Goal: Find specific page/section: Find specific page/section

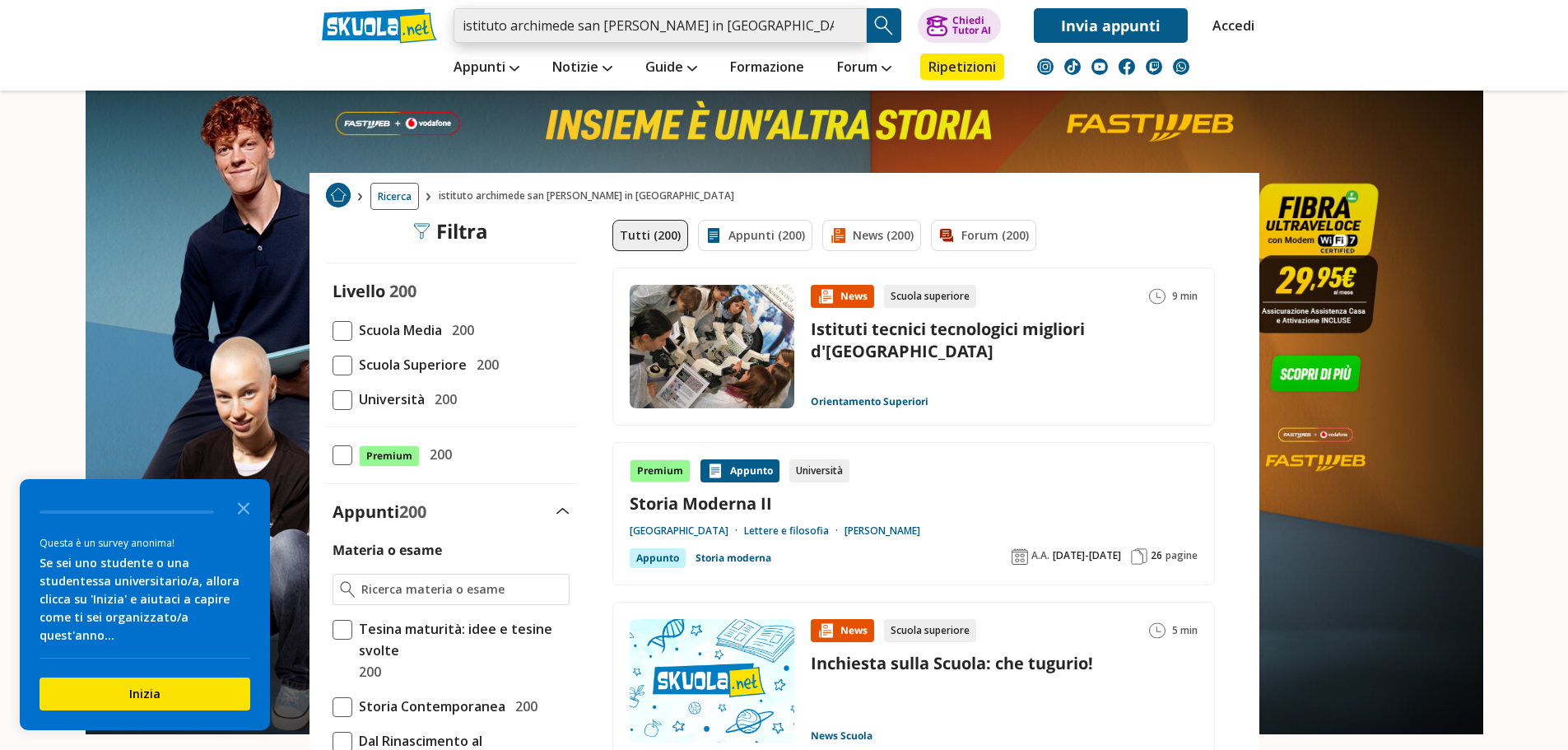
drag, startPoint x: 458, startPoint y: 24, endPoint x: 770, endPoint y: 26, distance: 312.0
click at [770, 26] on input "istituto archimede san [PERSON_NAME] in [GEOGRAPHIC_DATA]" at bounding box center [660, 25] width 413 height 34
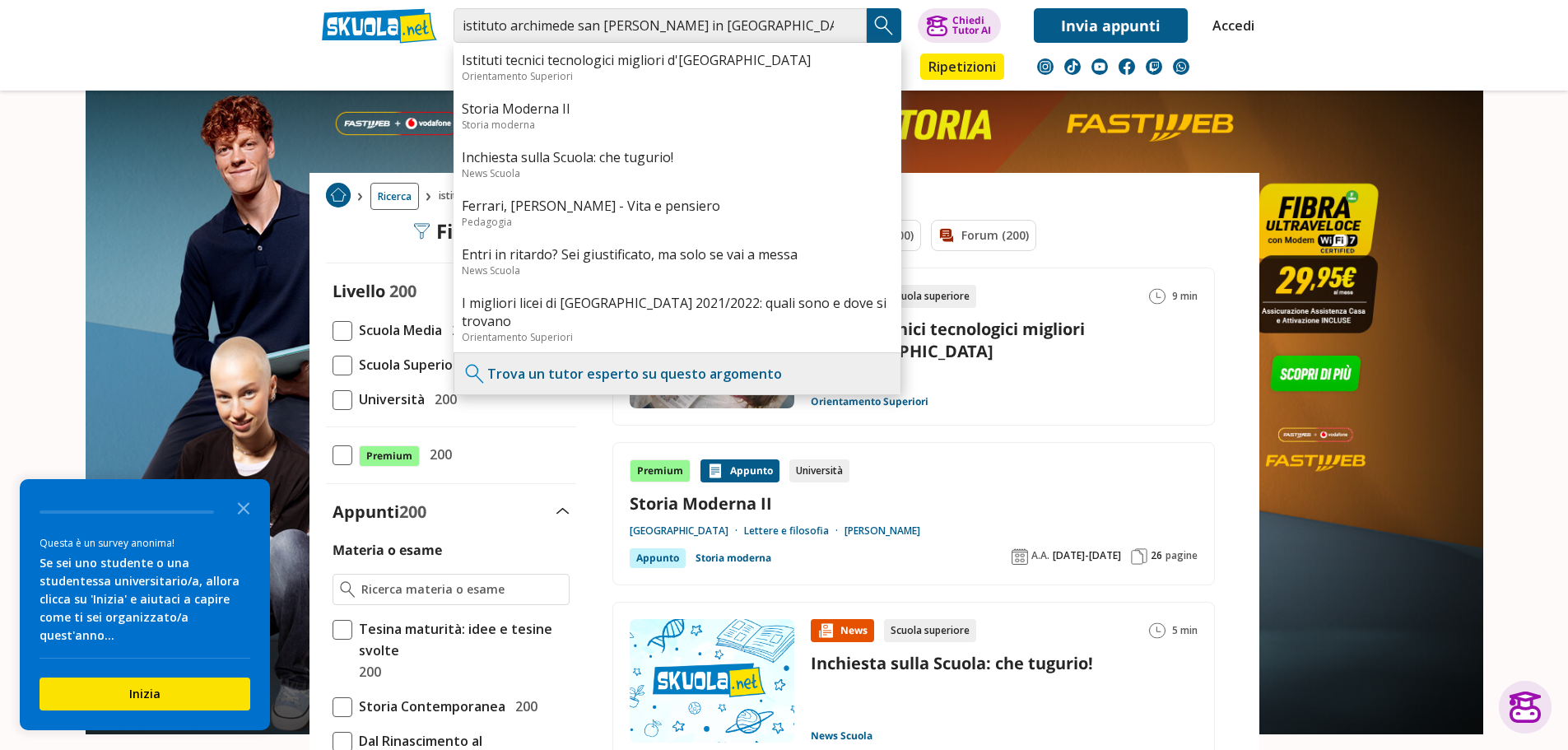
click at [164, 50] on header "istituto archimede san [PERSON_NAME] in [GEOGRAPHIC_DATA] Istituti tecnici tecn…" at bounding box center [784, 45] width 1568 height 91
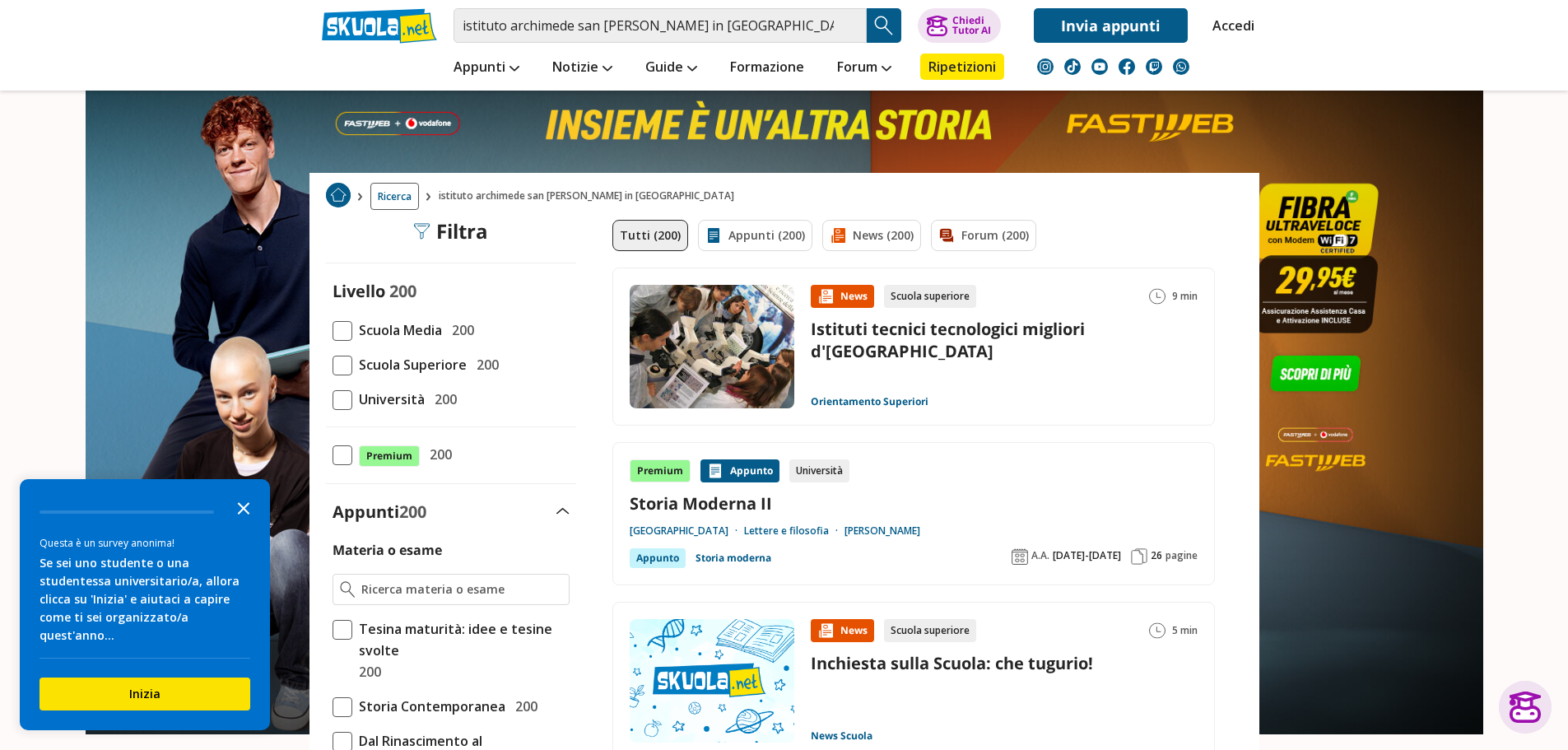
click at [241, 515] on polygon "Close the survey" at bounding box center [244, 508] width 13 height 13
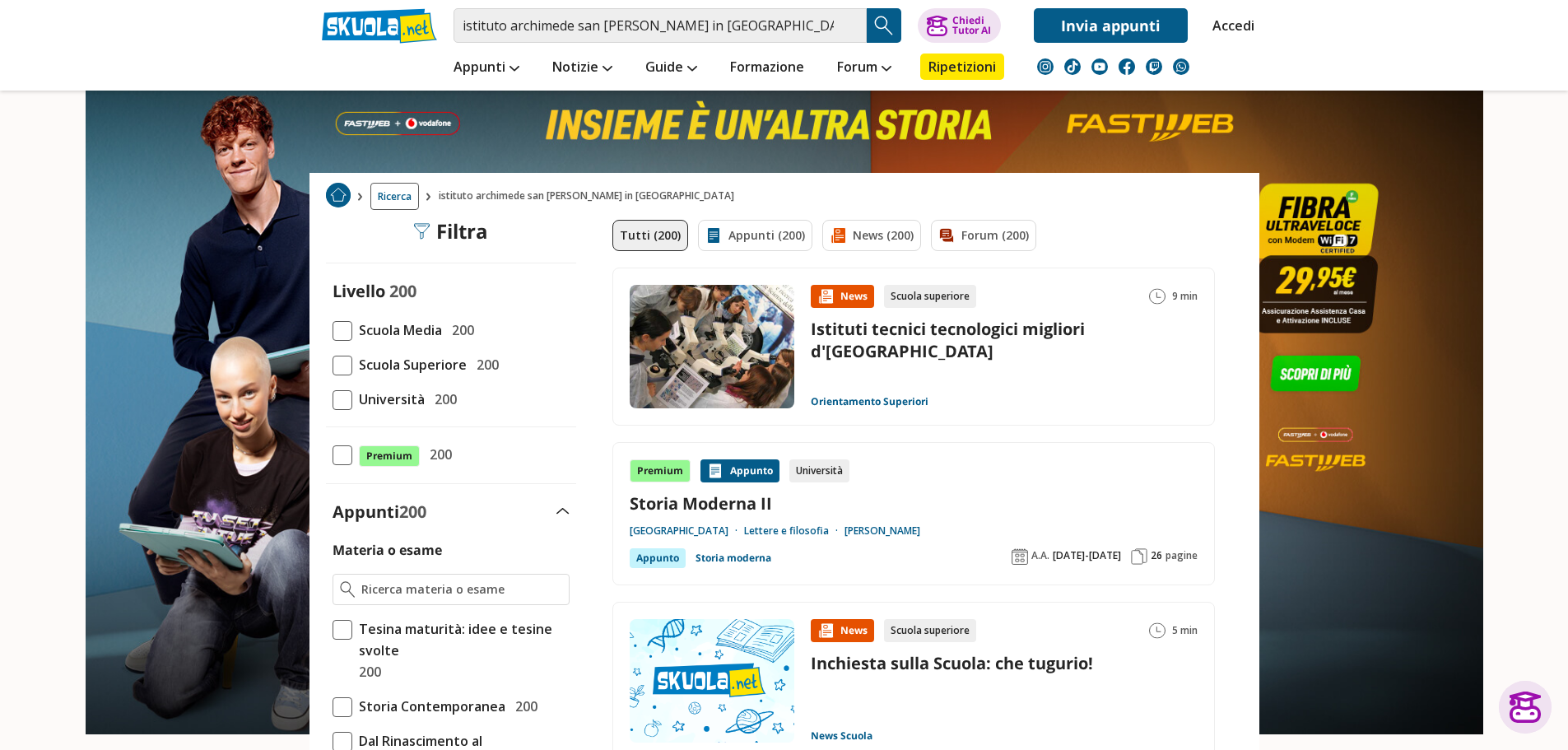
click at [250, 50] on header "istituto archimede san [PERSON_NAME] in [GEOGRAPHIC_DATA] Istituti tecnici tecn…" at bounding box center [784, 45] width 1568 height 91
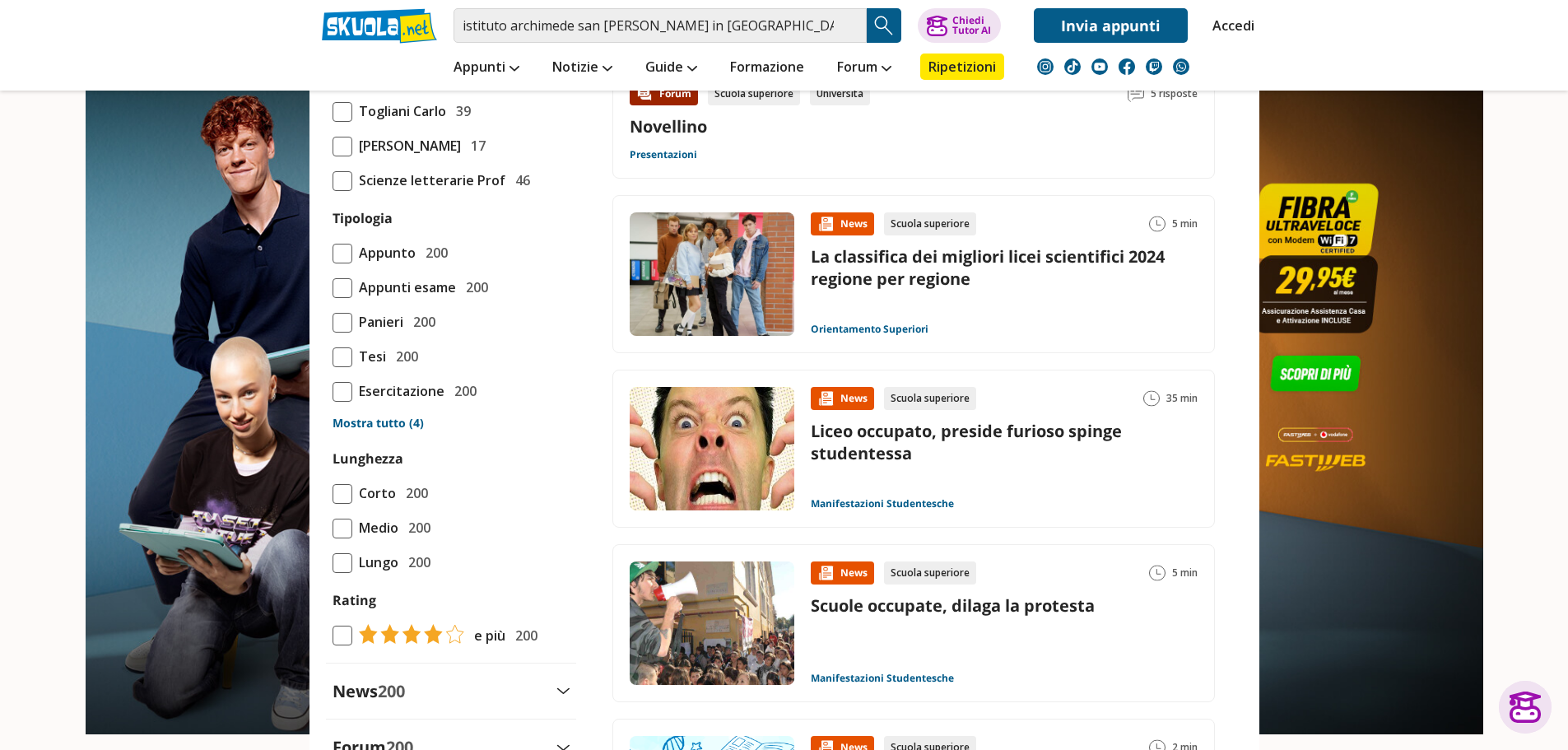
scroll to position [1070, 0]
